Goal: Transaction & Acquisition: Purchase product/service

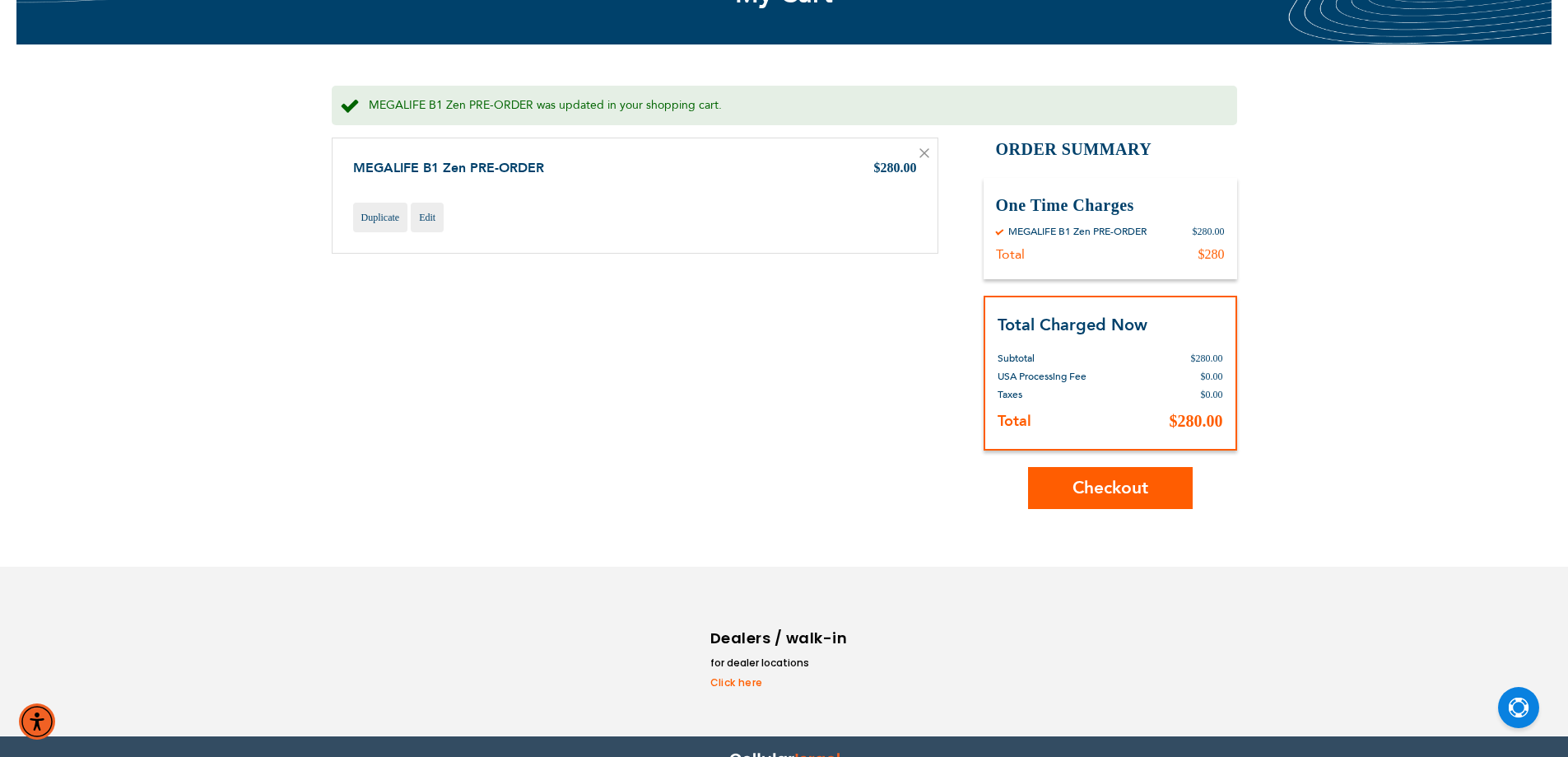
scroll to position [182, 0]
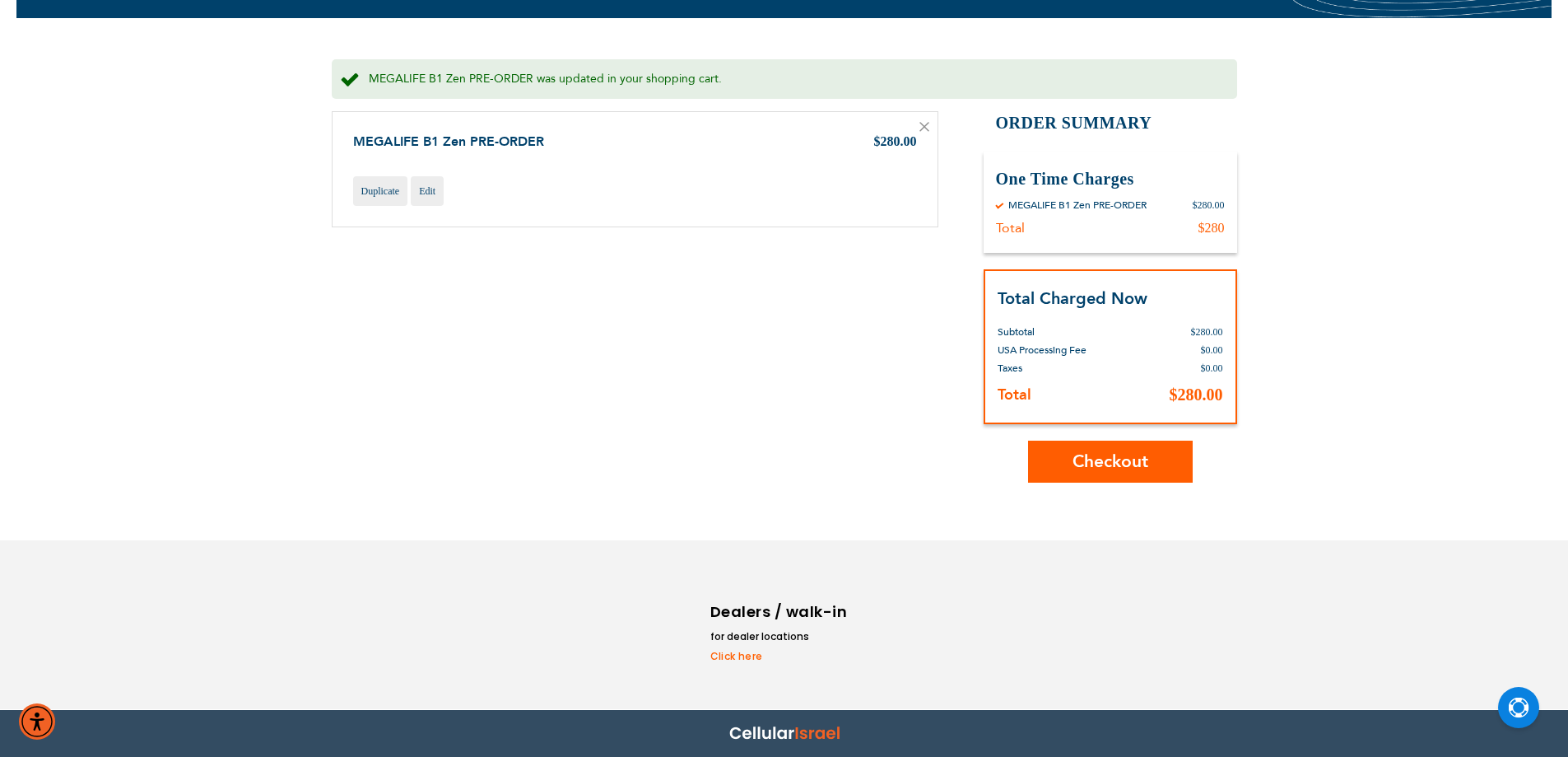
click at [1104, 462] on span "Checkout" at bounding box center [1110, 461] width 75 height 24
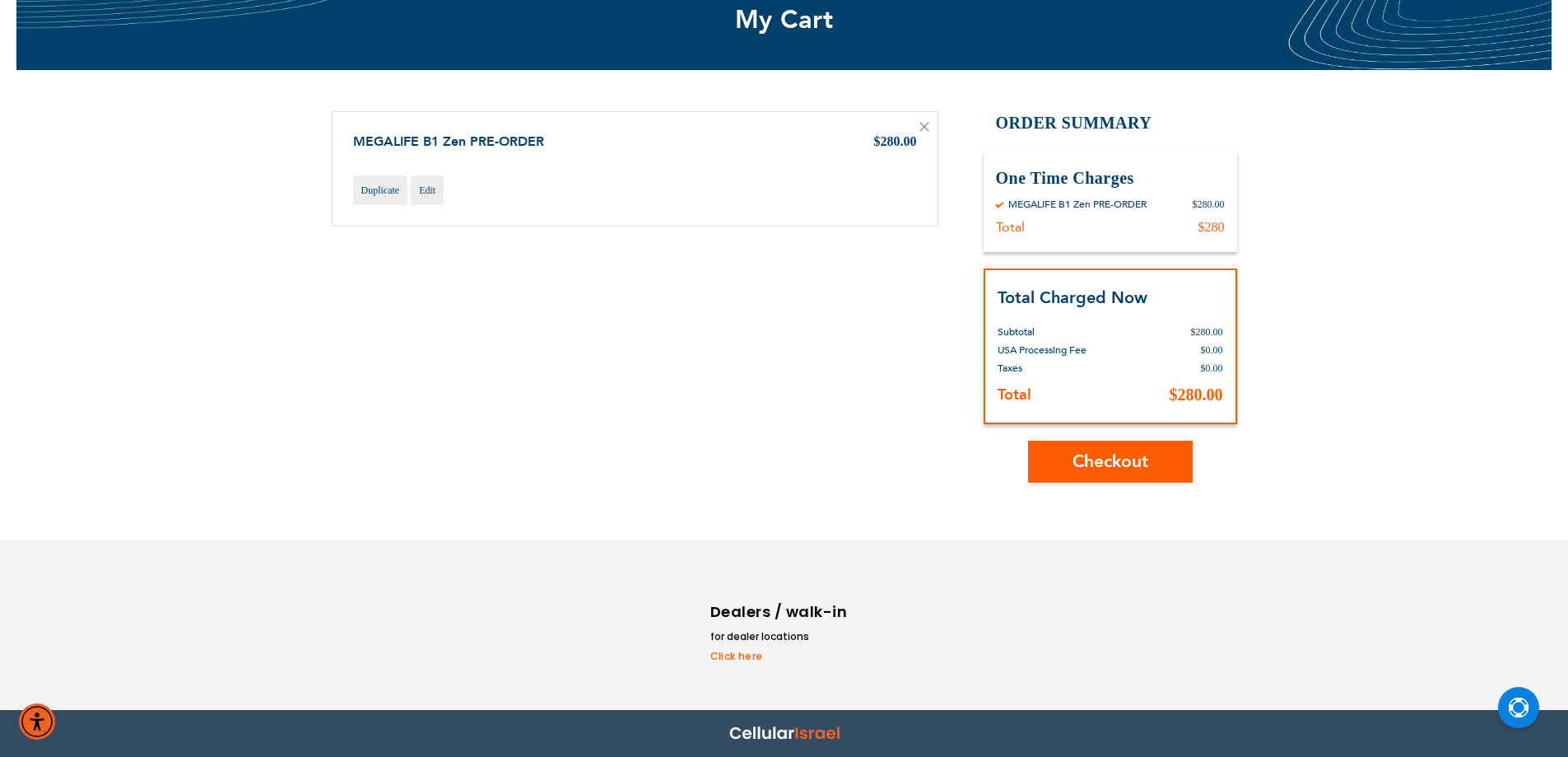
scroll to position [130, 0]
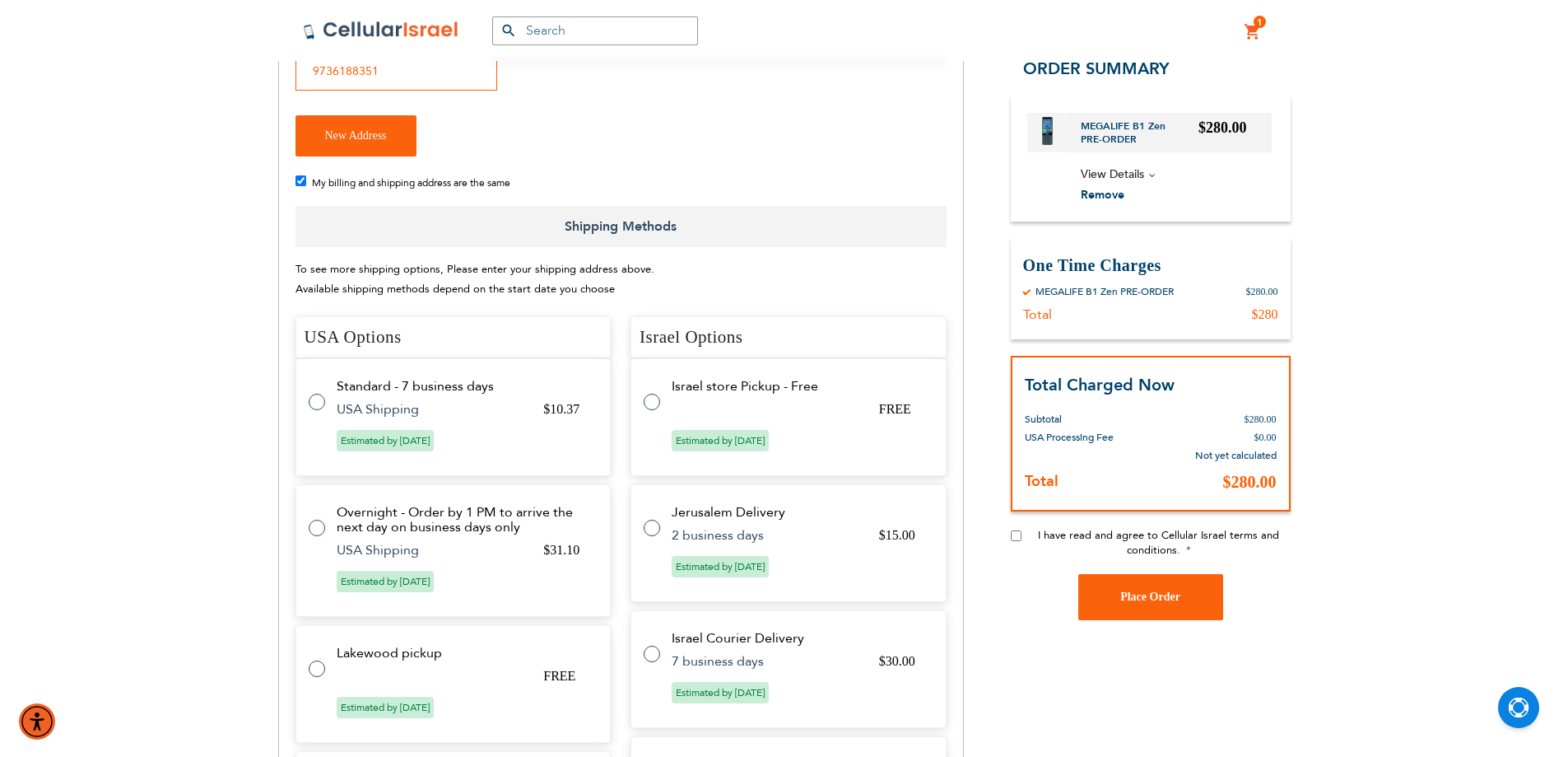
scroll to position [741, 0]
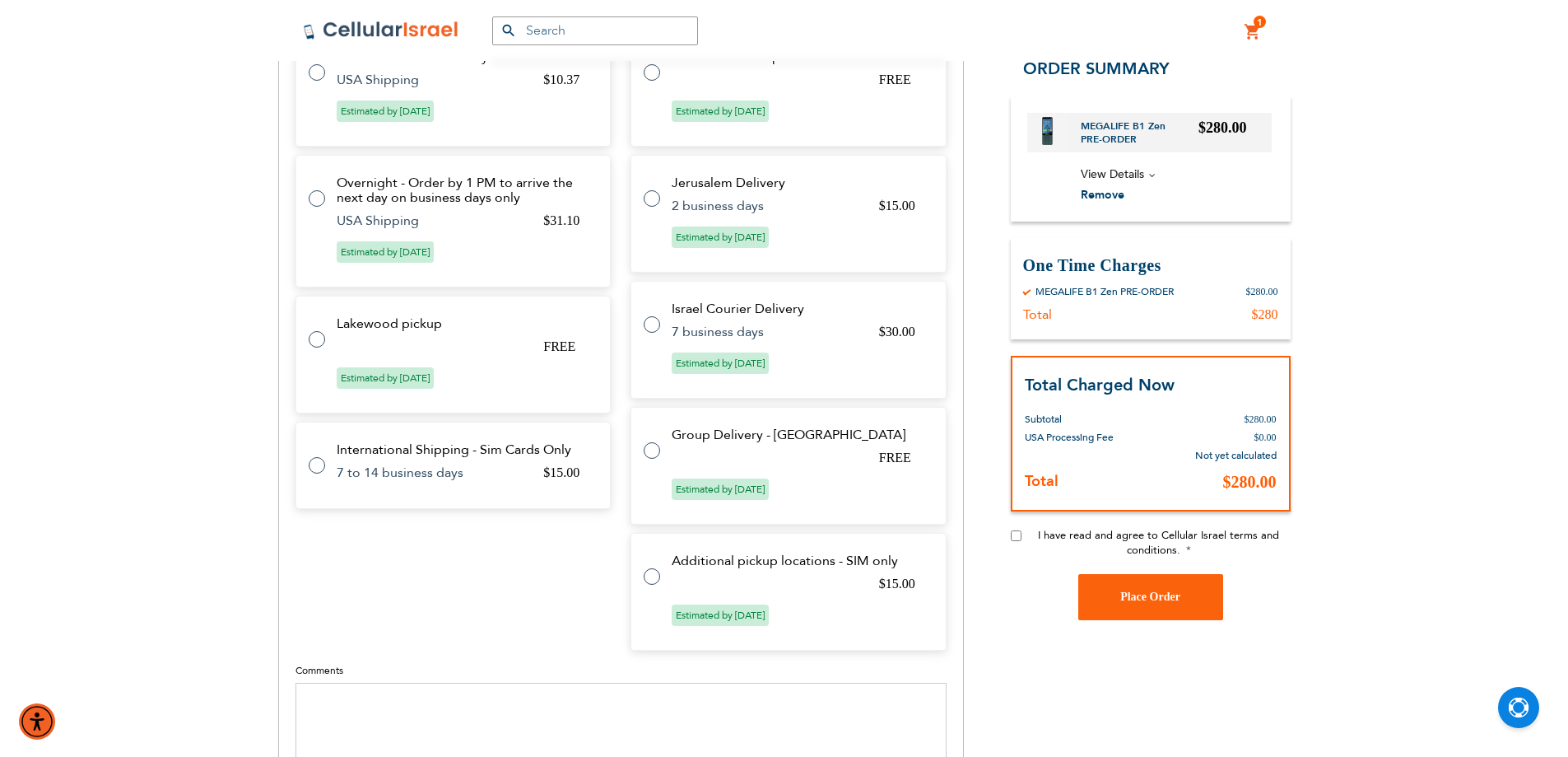
click at [657, 440] on label at bounding box center [660, 440] width 33 height 0
radio input "true"
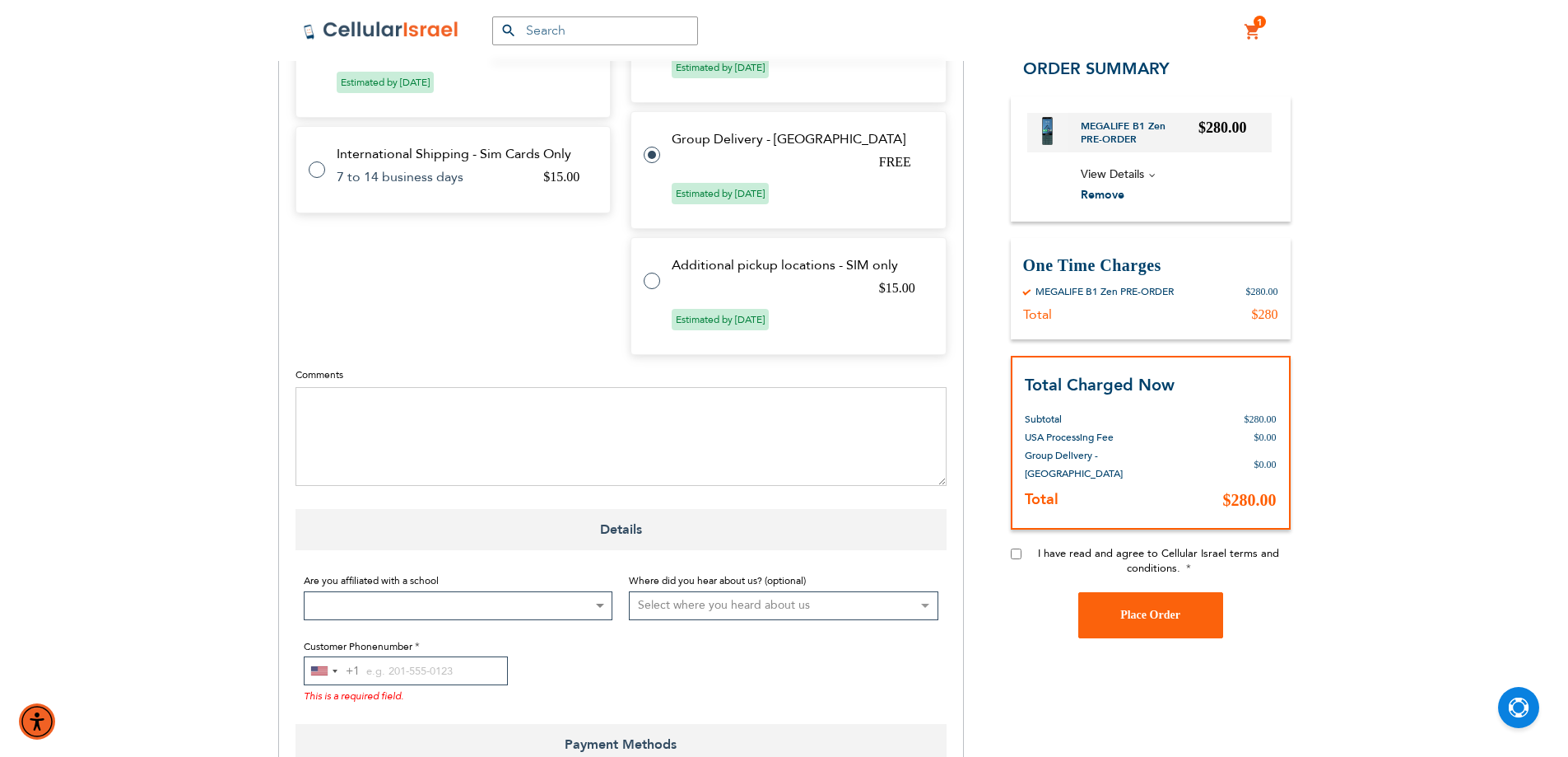
scroll to position [1033, 0]
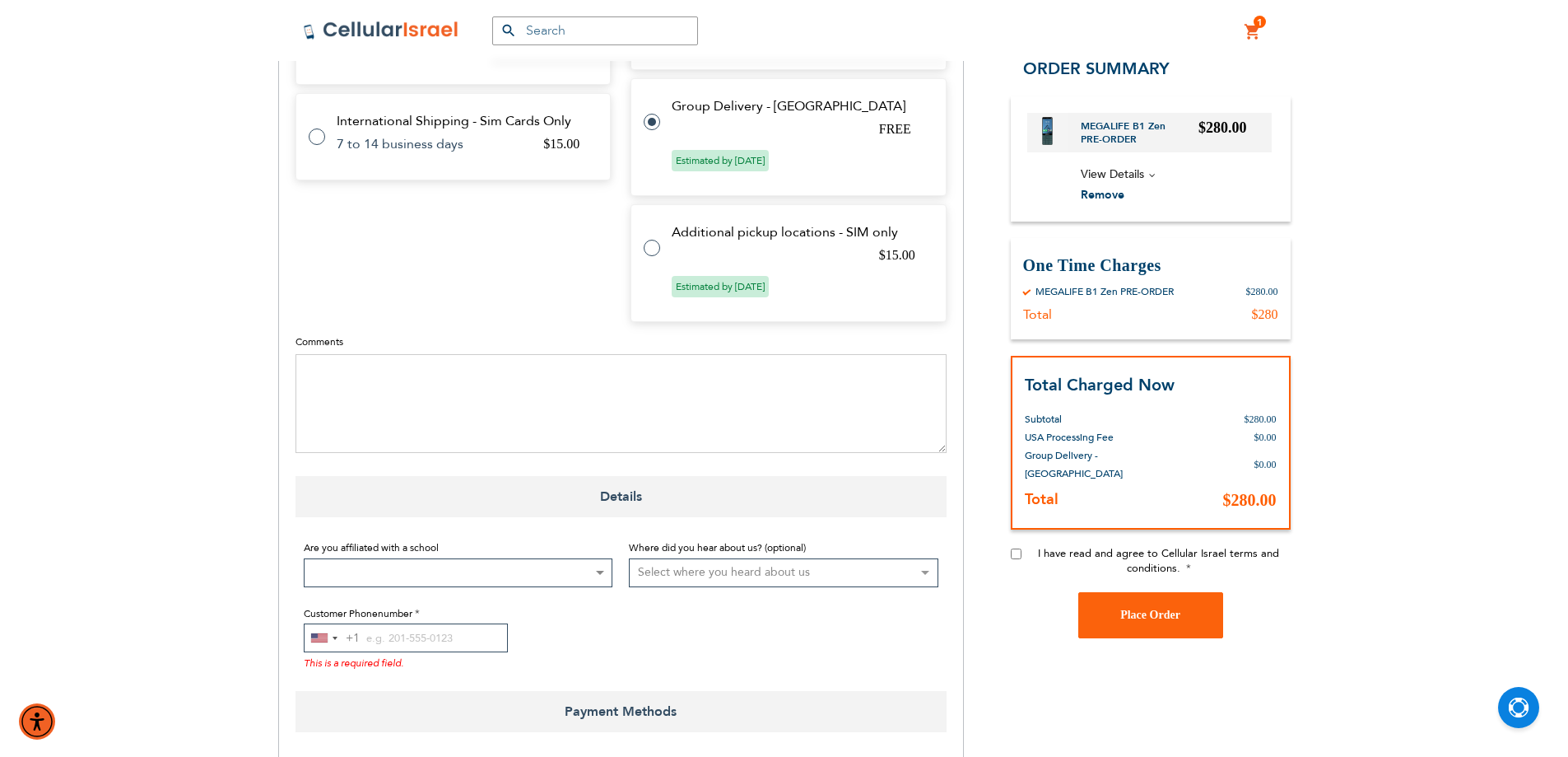
click at [542, 559] on span at bounding box center [459, 573] width 310 height 29
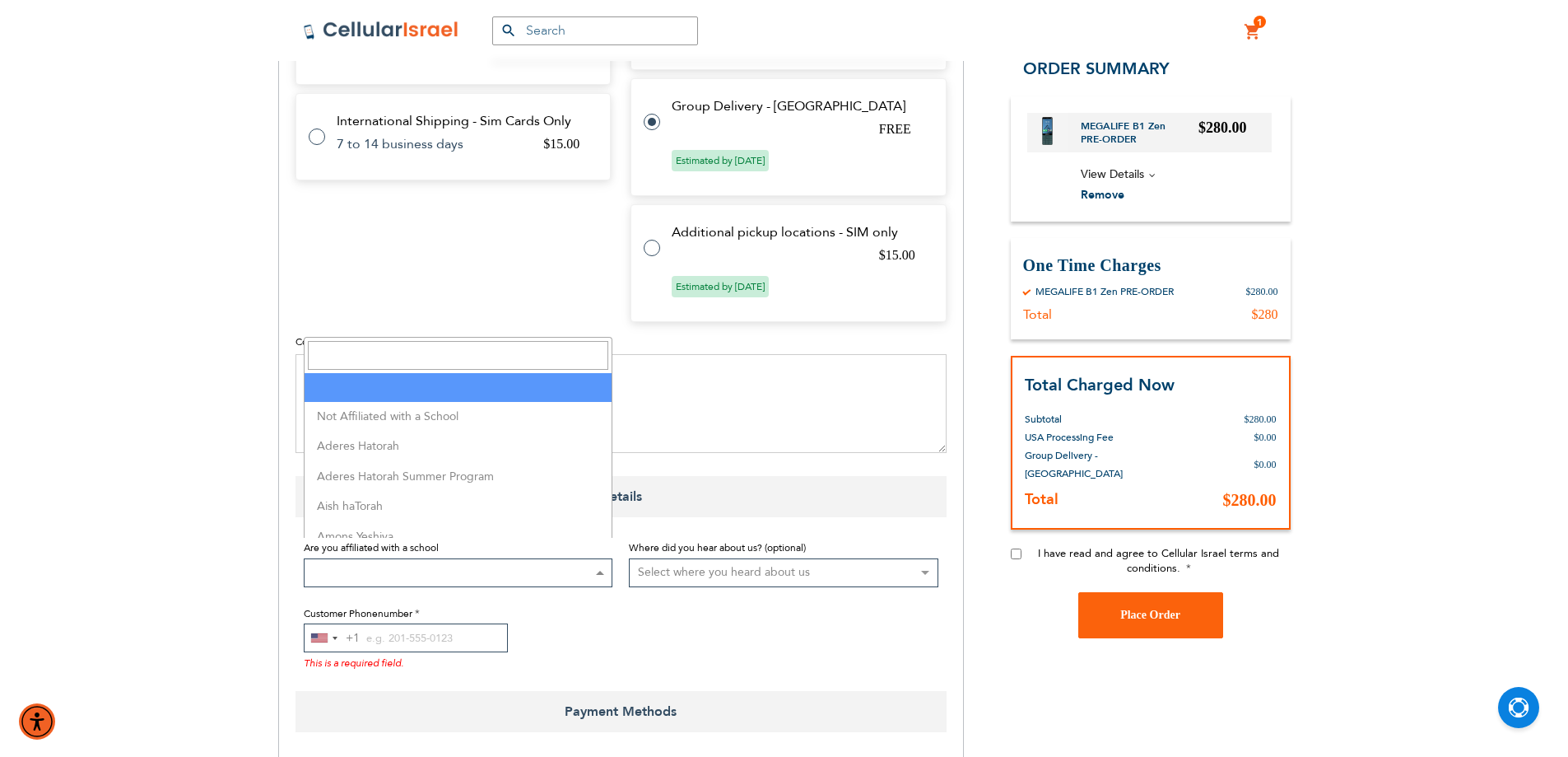
click at [472, 356] on input "Search" at bounding box center [458, 355] width 301 height 29
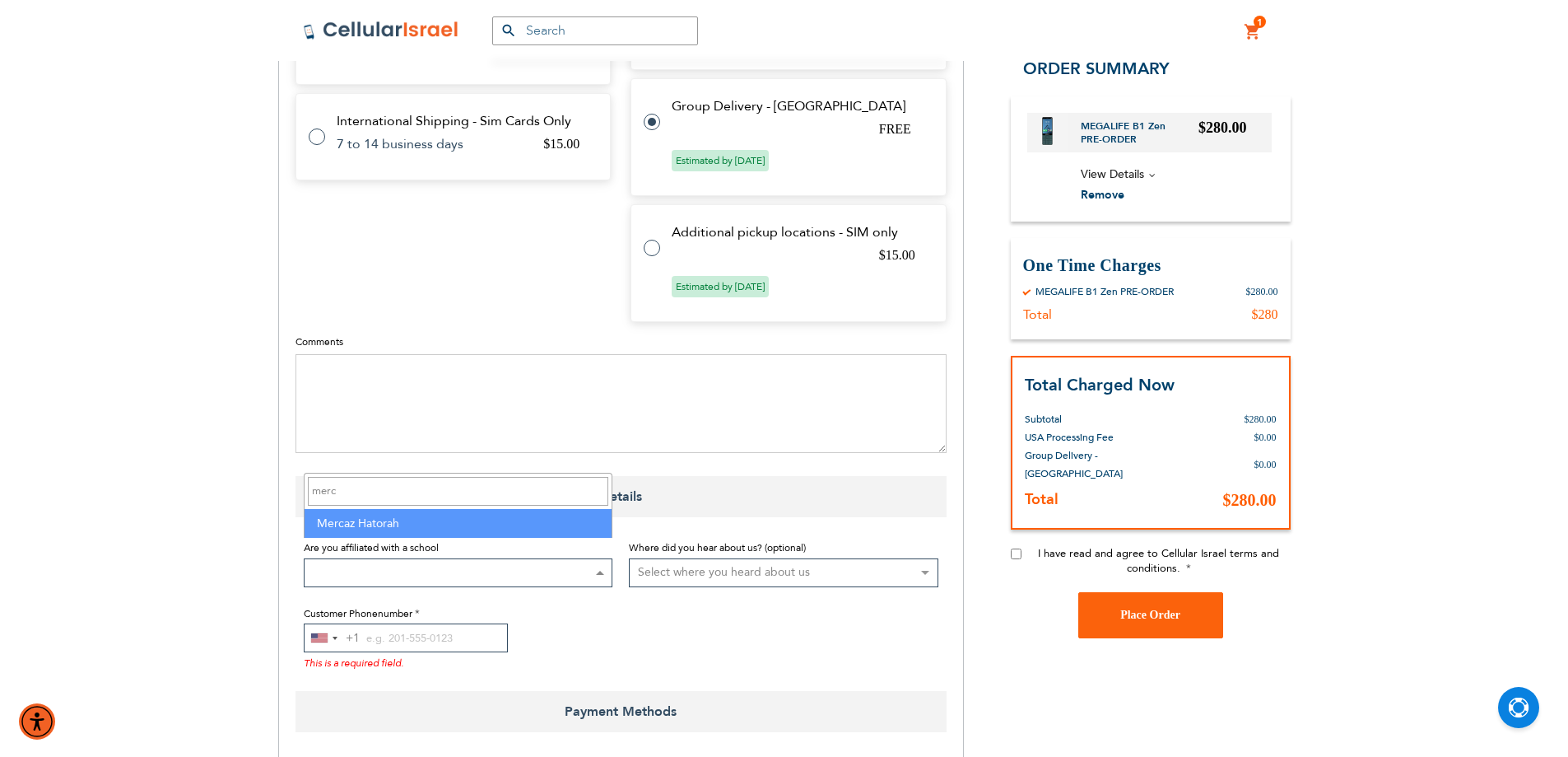
type input "merc"
select select "100"
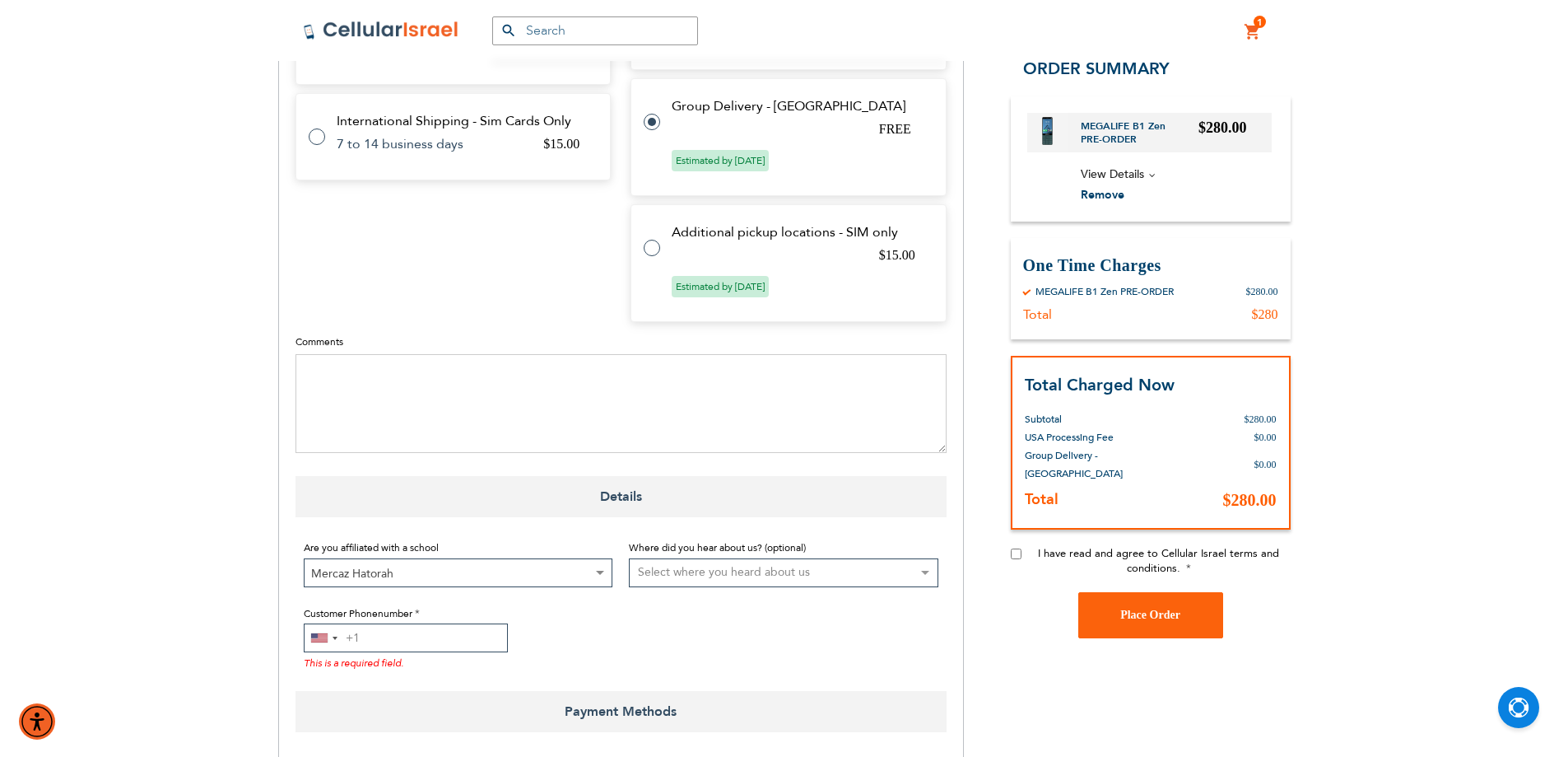
click at [415, 627] on input "Customer Phonenumber" at bounding box center [406, 638] width 204 height 29
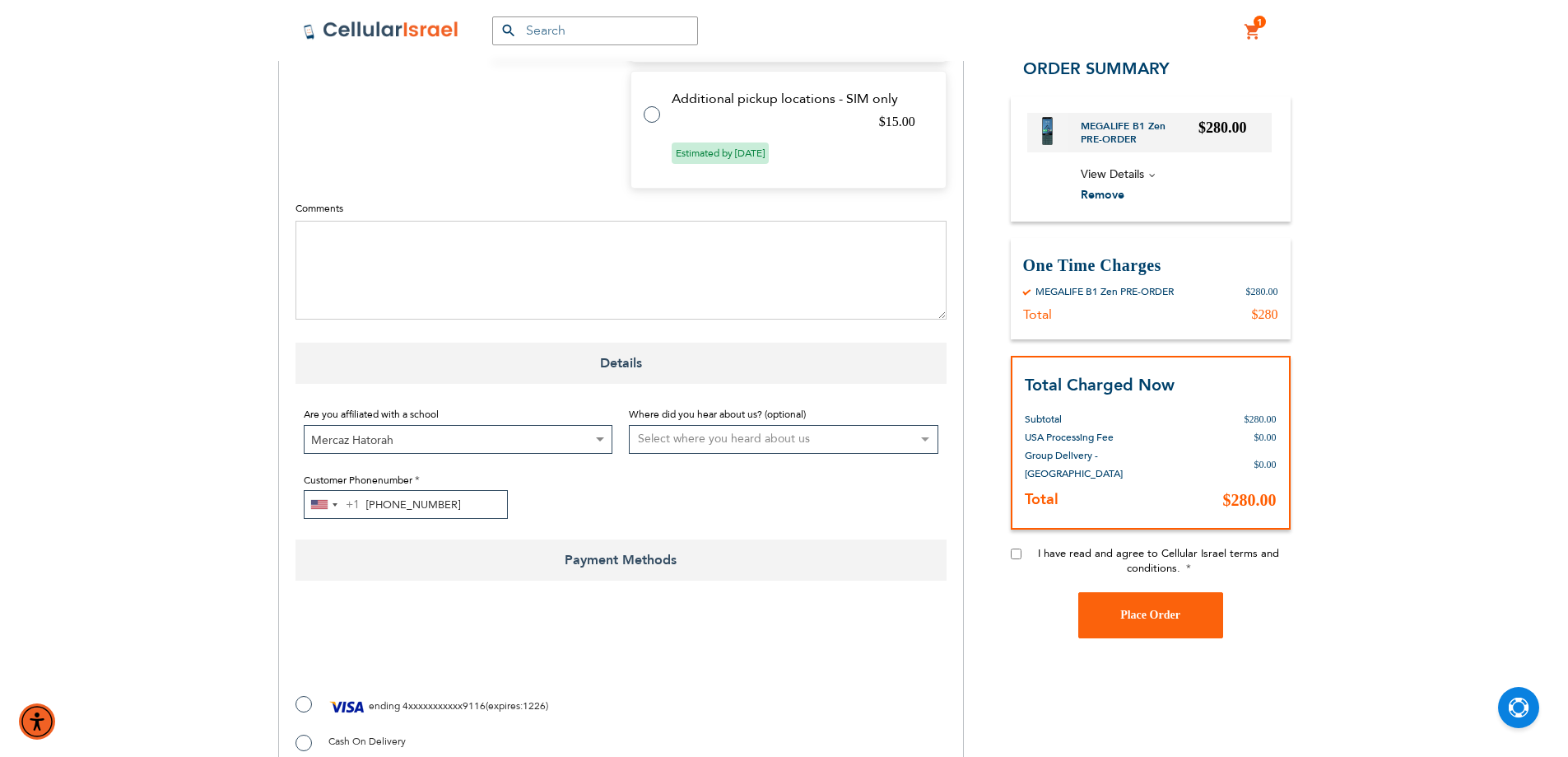
scroll to position [1362, 0]
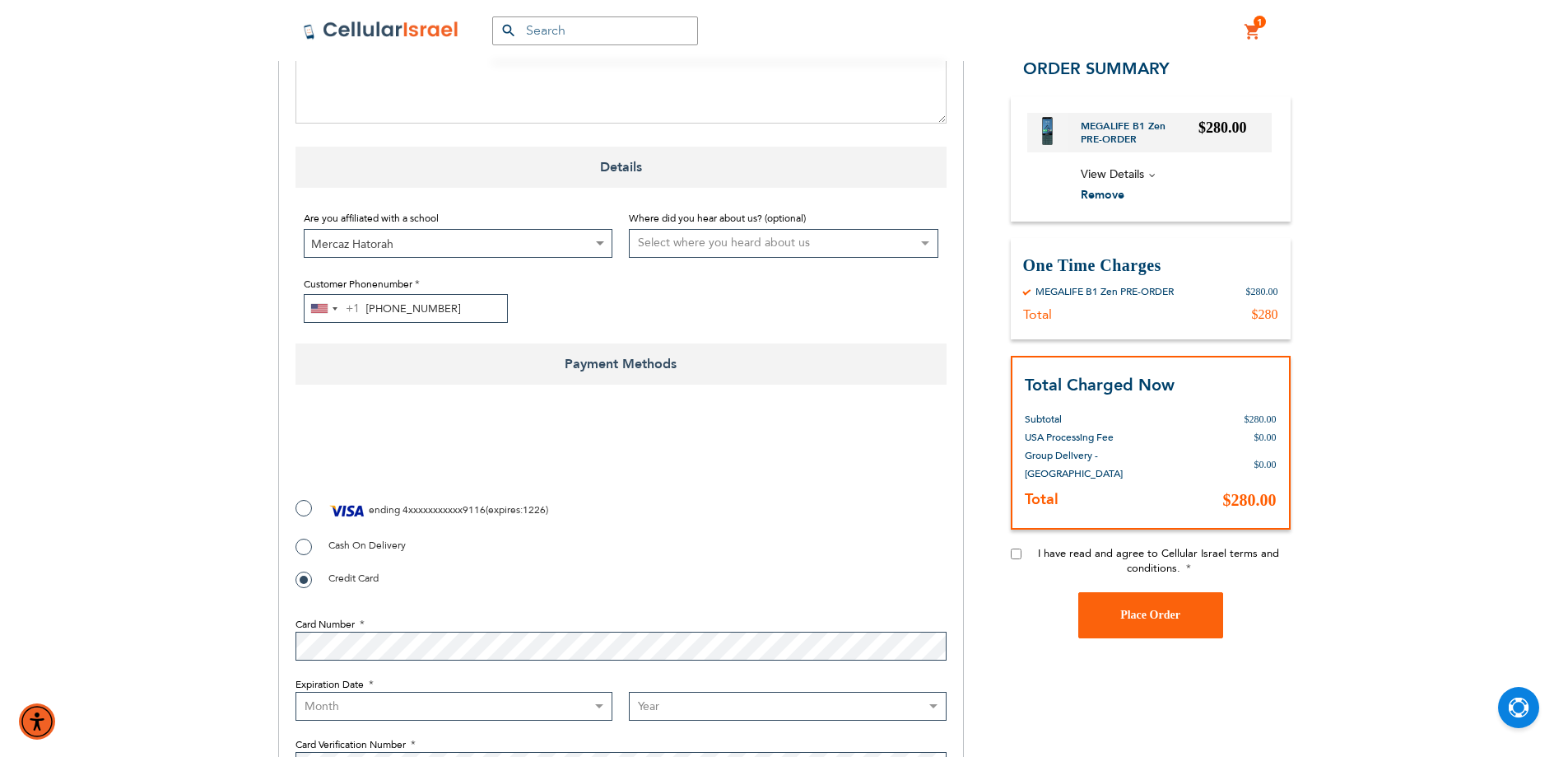
type input "718-289-0195"
click at [372, 538] on span "Cash On Delivery" at bounding box center [367, 545] width 77 height 14
radio input "true"
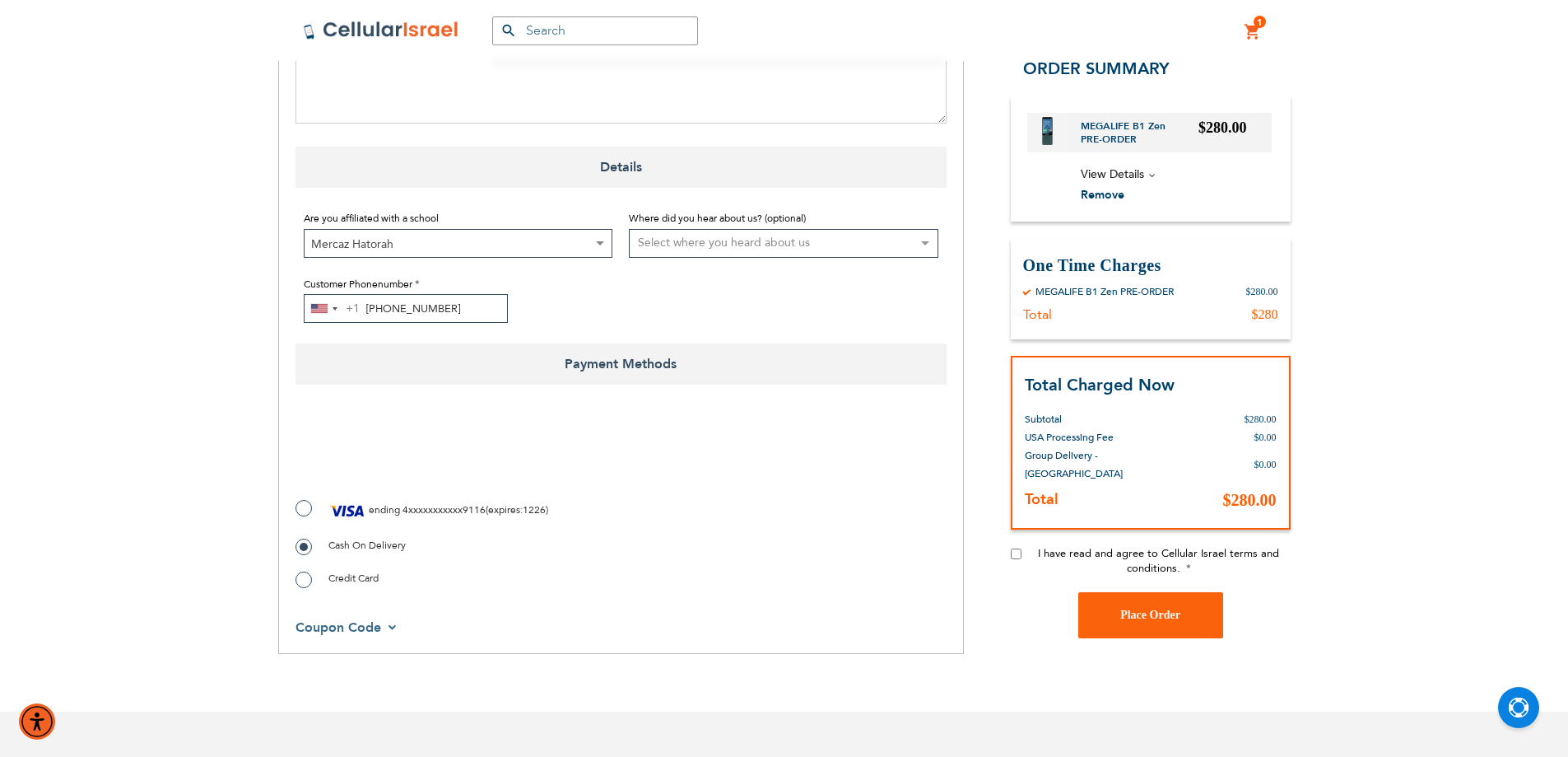
click at [1017, 548] on input "I have read and agree to Cellular Israel terms and conditions." at bounding box center [1015, 553] width 11 height 11
checkbox input "true"
click at [1147, 608] on span "Place Order" at bounding box center [1150, 614] width 60 height 13
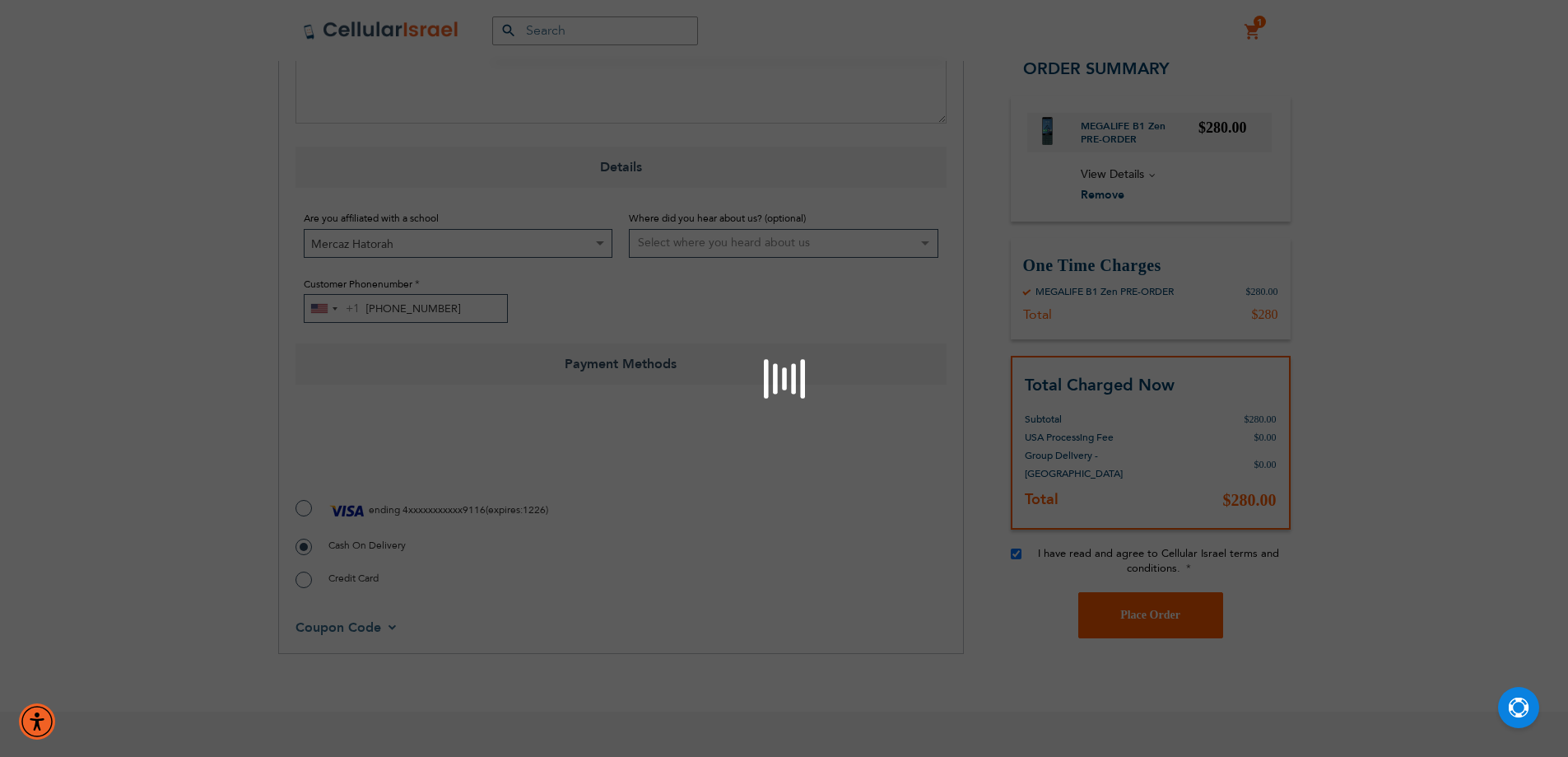
scroll to position [1531, 0]
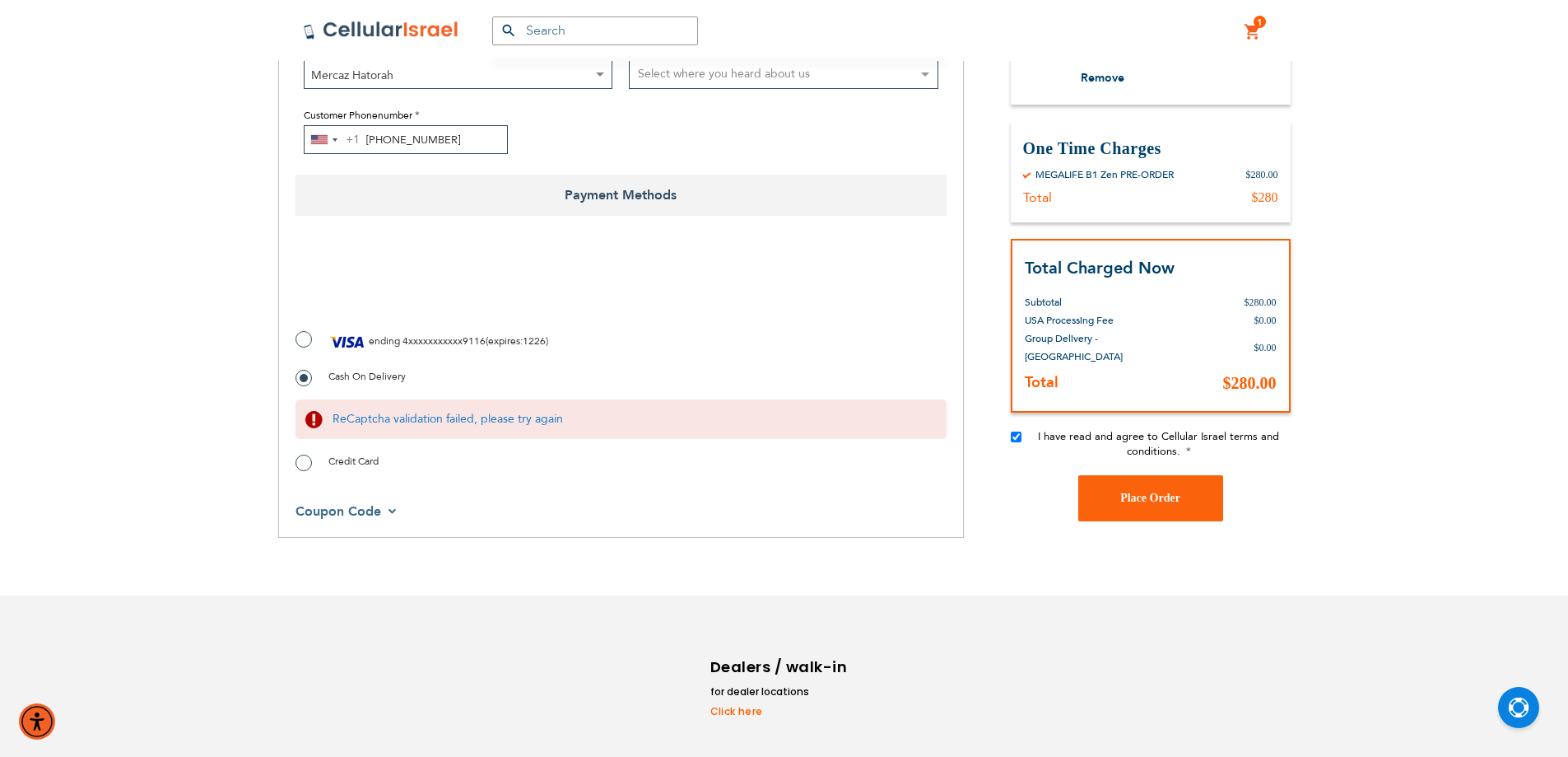
checkbox input "true"
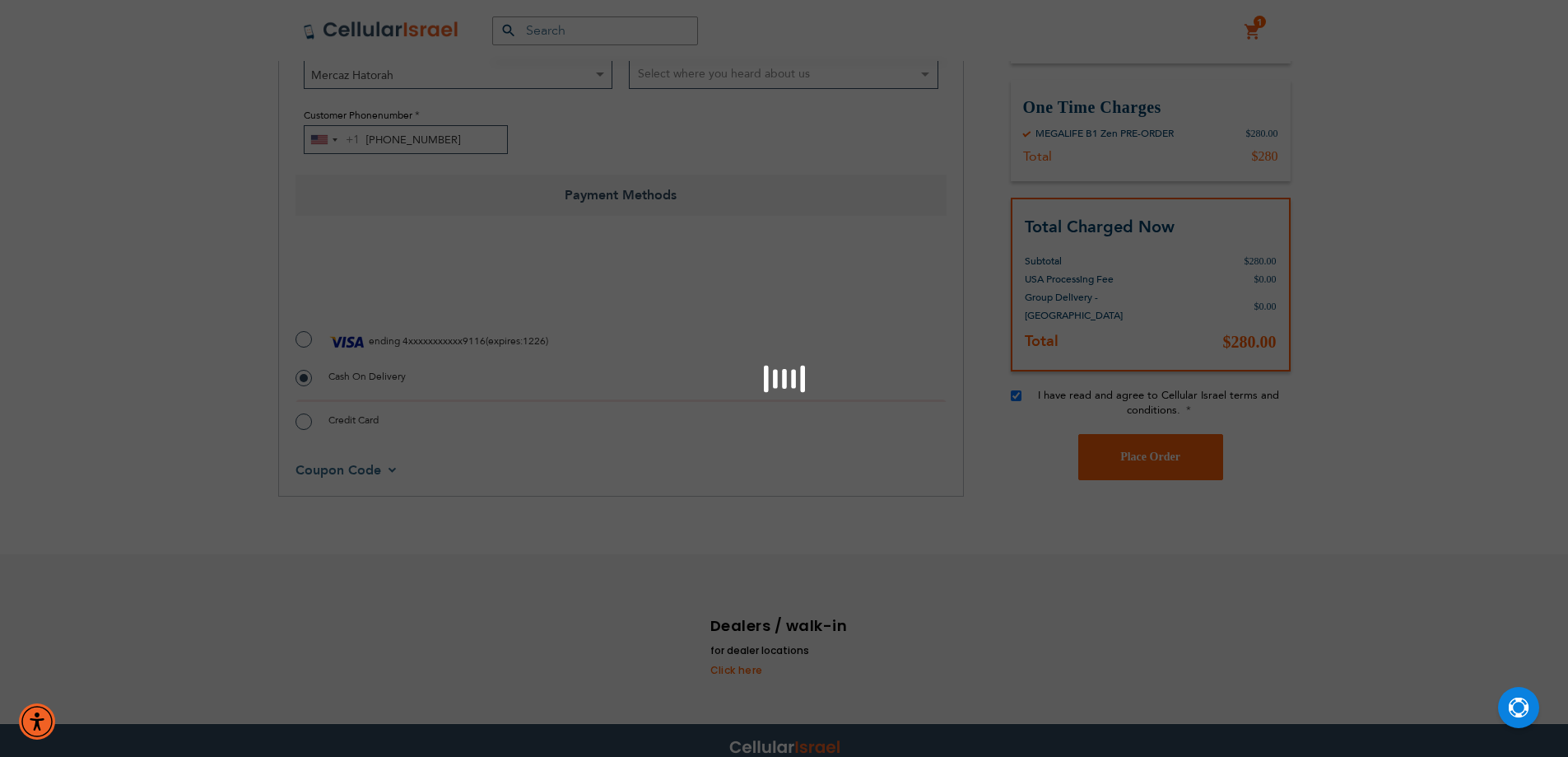
scroll to position [1513, 0]
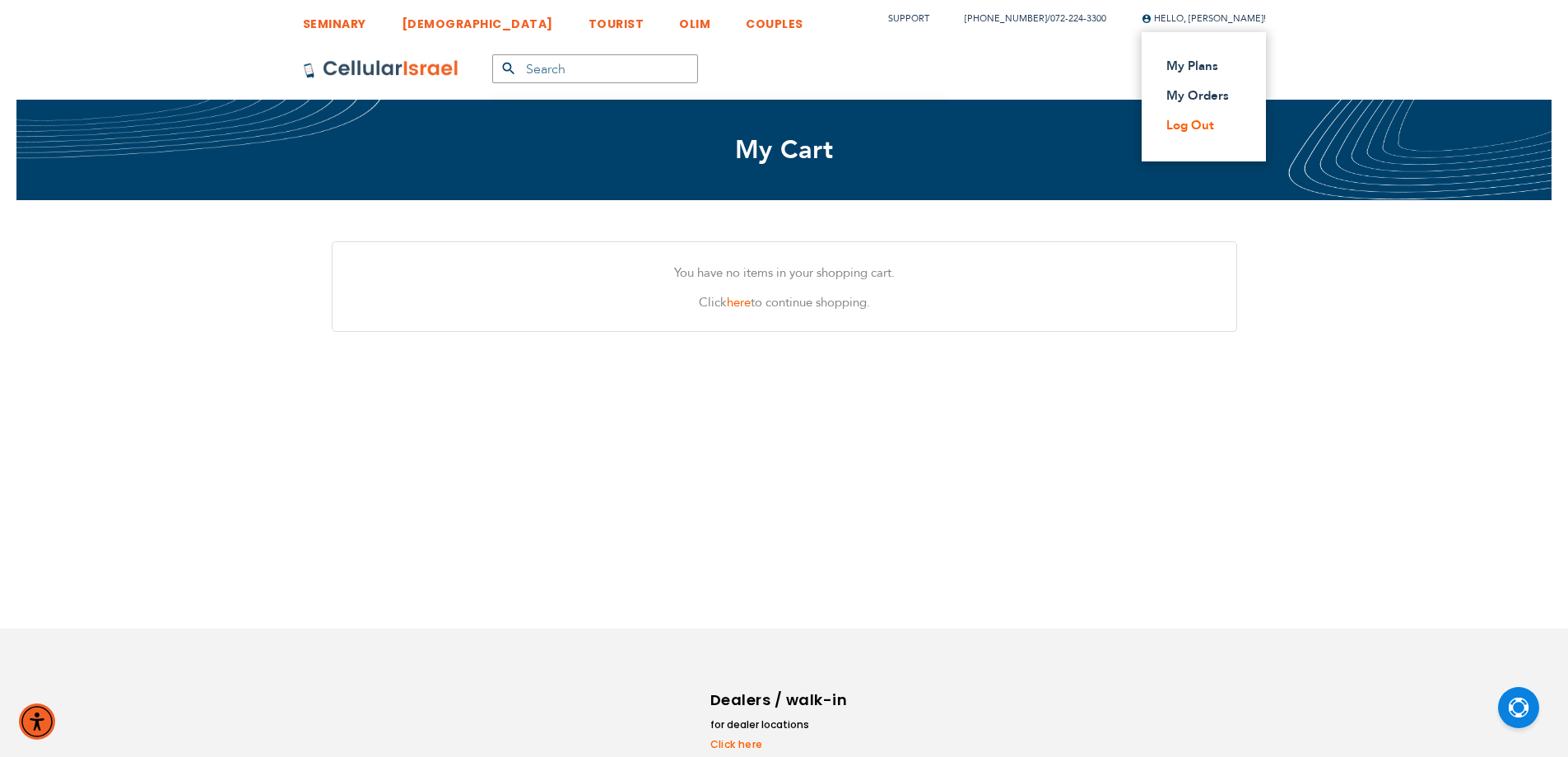
drag, startPoint x: 1207, startPoint y: 123, endPoint x: 1188, endPoint y: 115, distance: 20.6
click at [1207, 124] on link "Log Out" at bounding box center [1198, 125] width 65 height 16
